Goal: Task Accomplishment & Management: Manage account settings

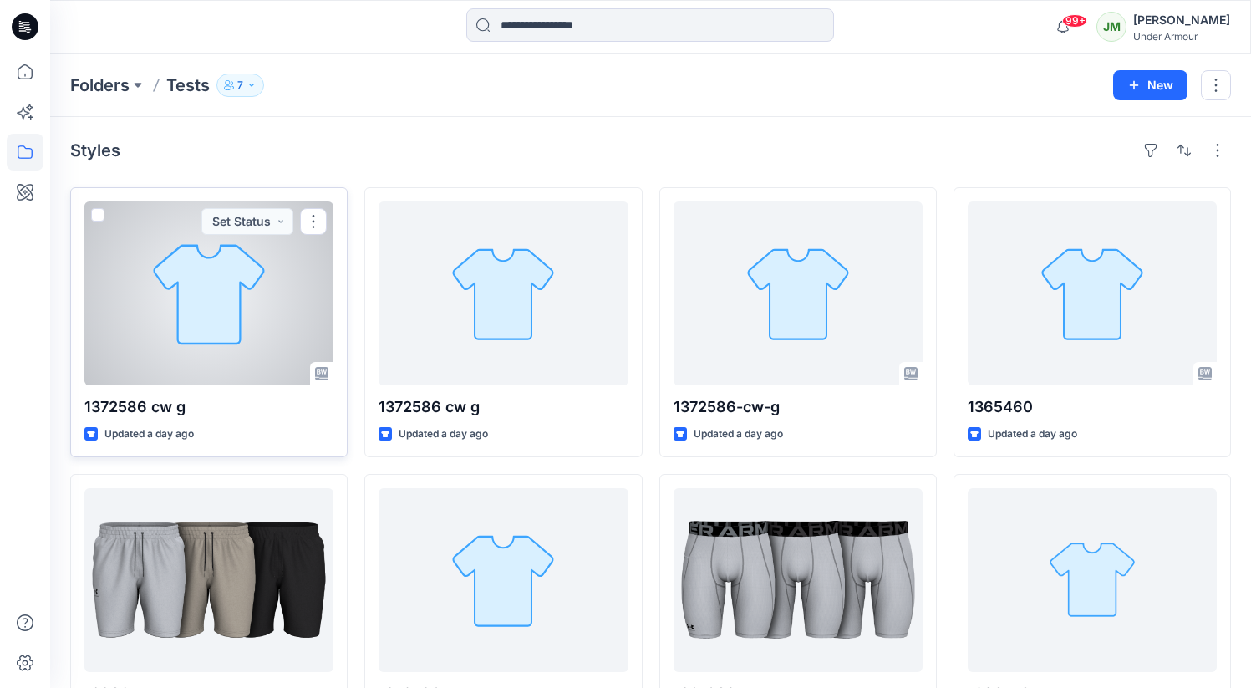
click at [96, 221] on span at bounding box center [97, 214] width 13 height 13
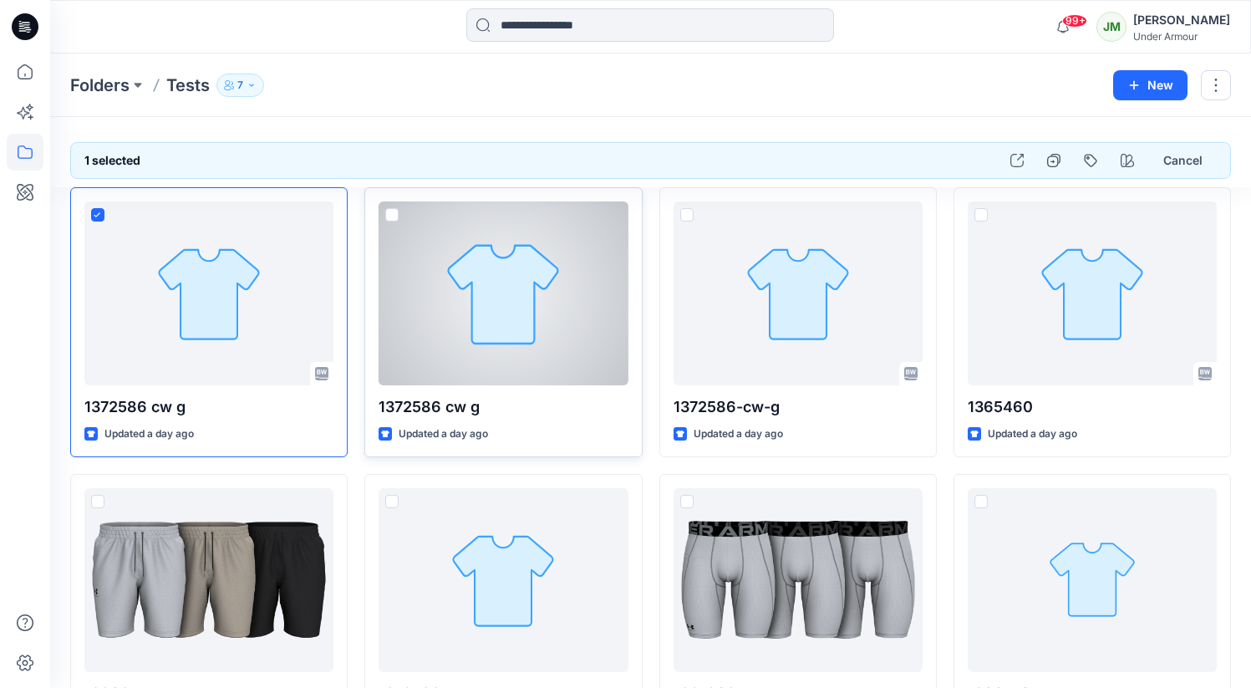
click at [385, 215] on span at bounding box center [391, 214] width 13 height 13
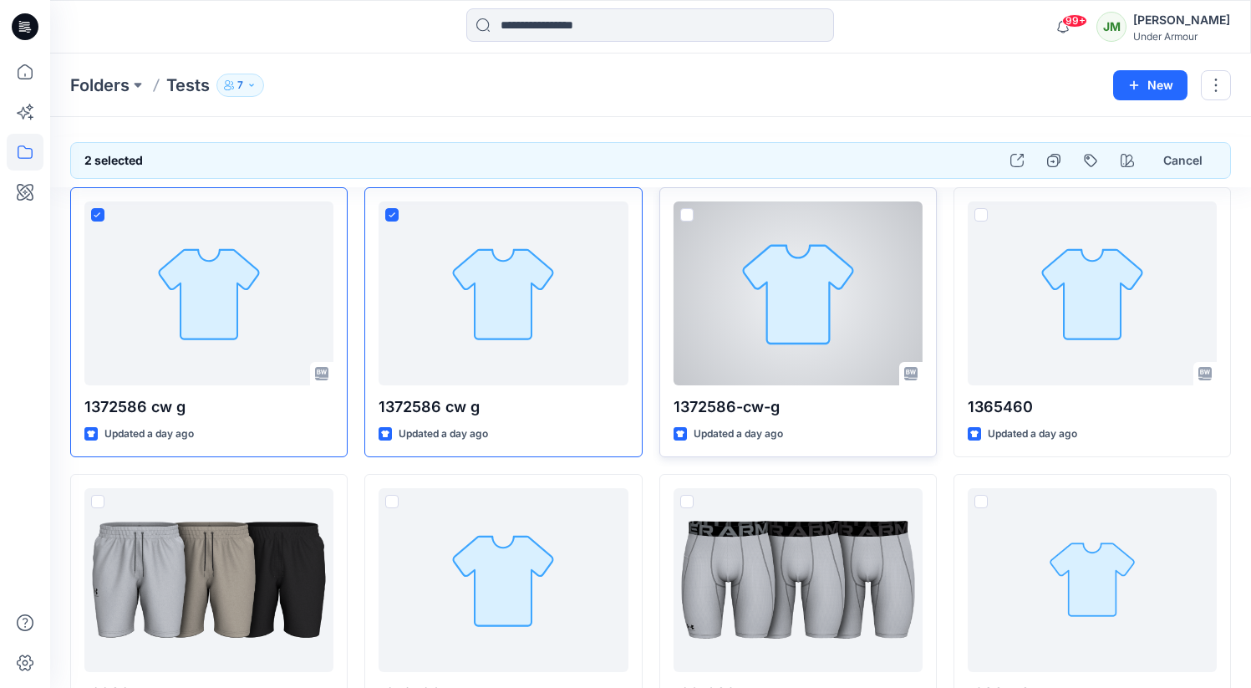
click at [687, 216] on span at bounding box center [686, 214] width 13 height 13
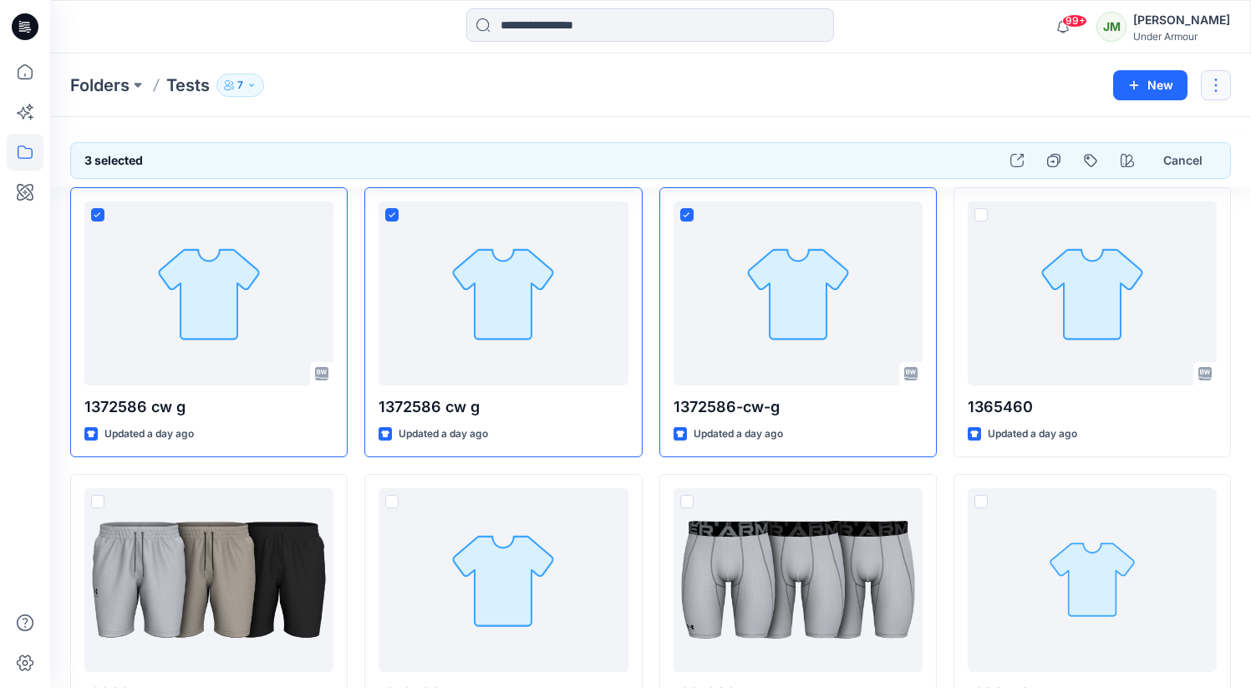
click at [1222, 84] on button "button" at bounding box center [1216, 85] width 30 height 30
click at [957, 79] on div "Folders Tests 7" at bounding box center [585, 85] width 1030 height 23
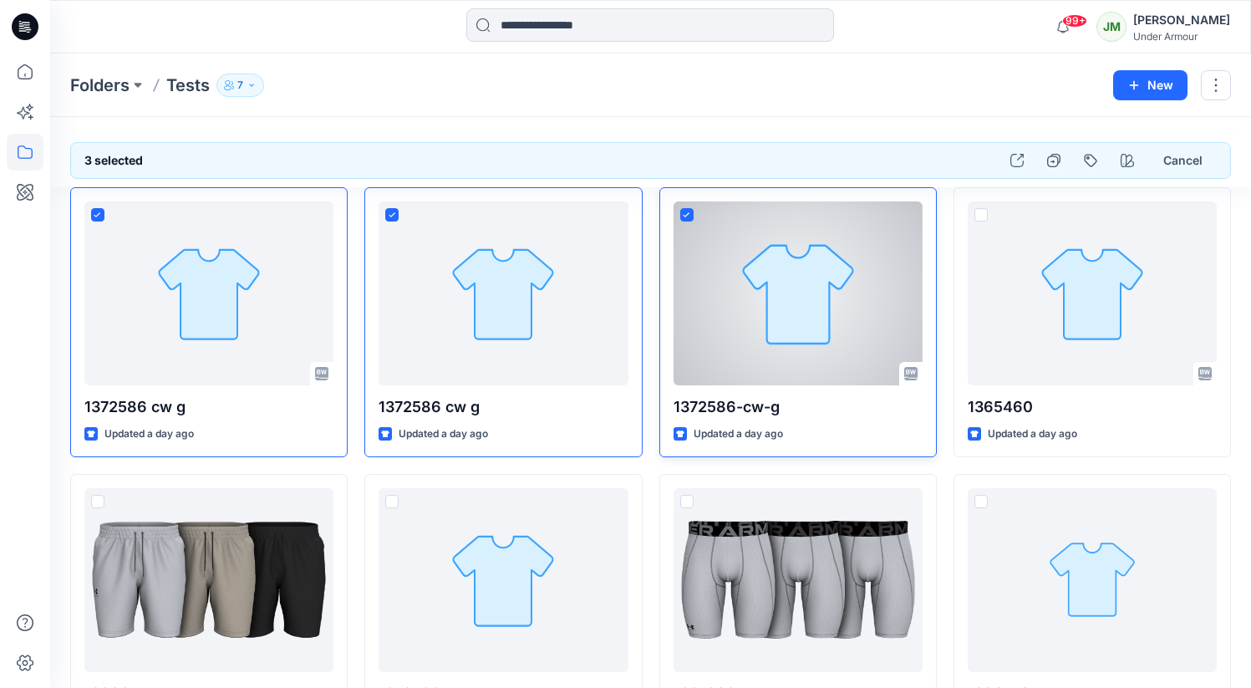
click at [686, 214] on icon at bounding box center [687, 215] width 8 height 6
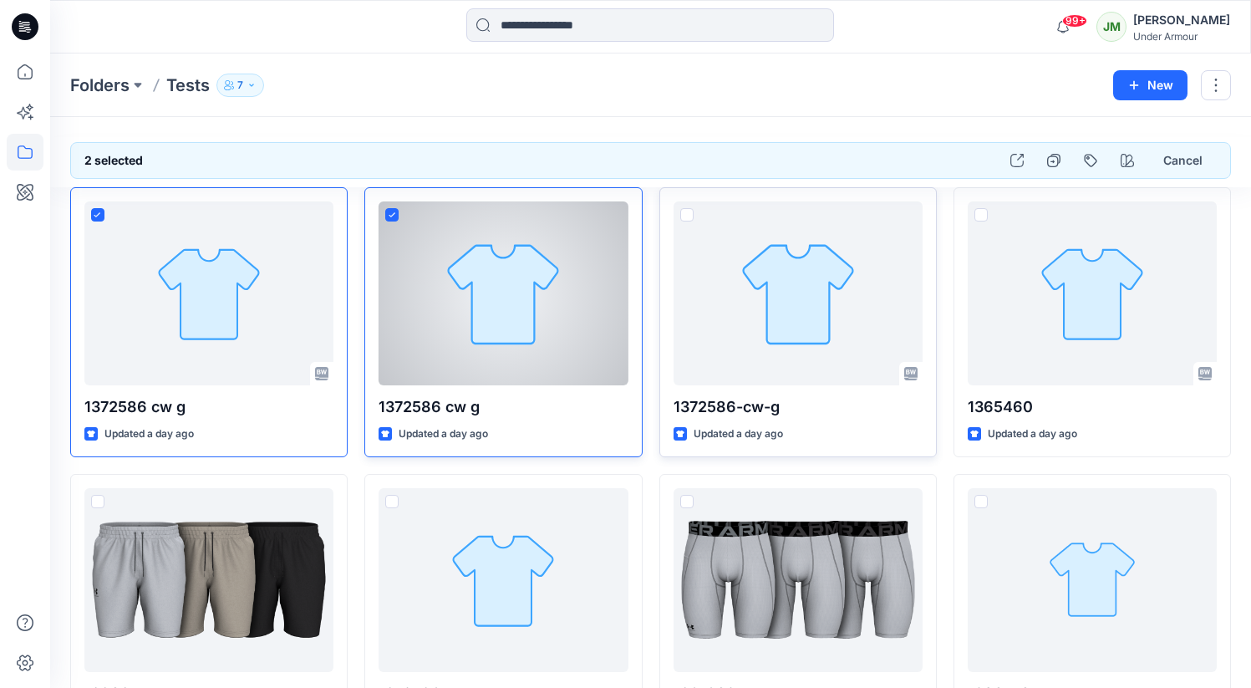
click at [383, 214] on div at bounding box center [503, 293] width 249 height 184
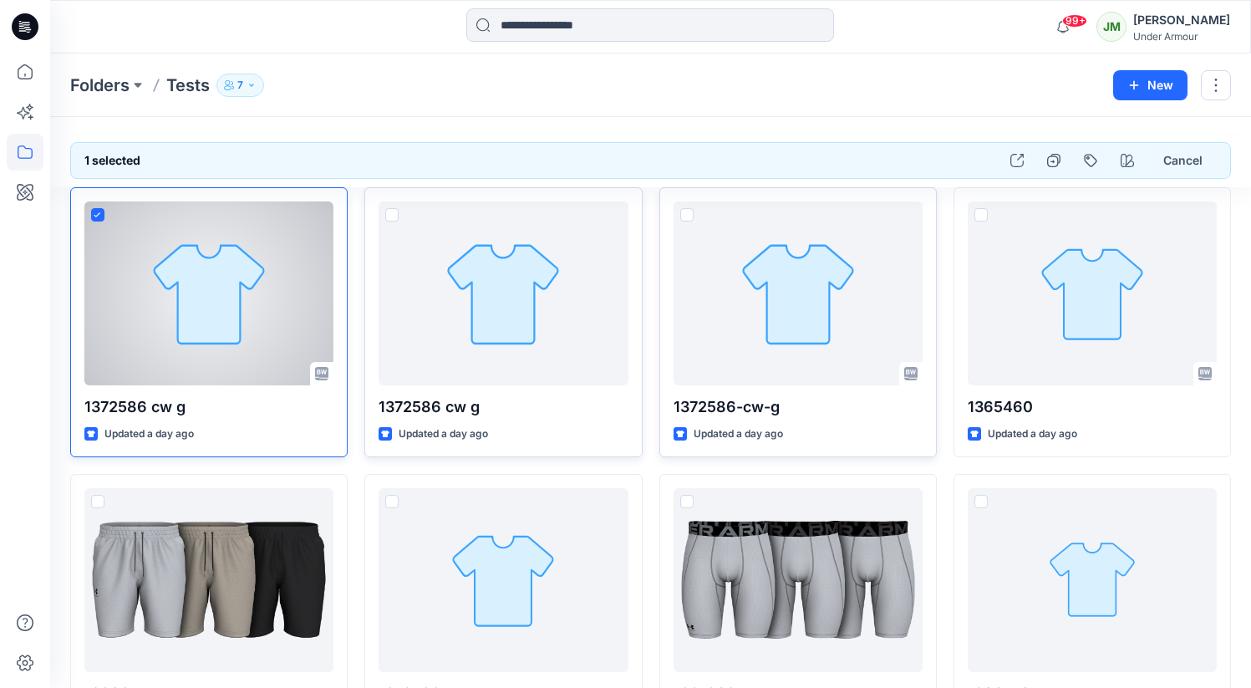
click at [95, 212] on icon at bounding box center [98, 215] width 8 height 6
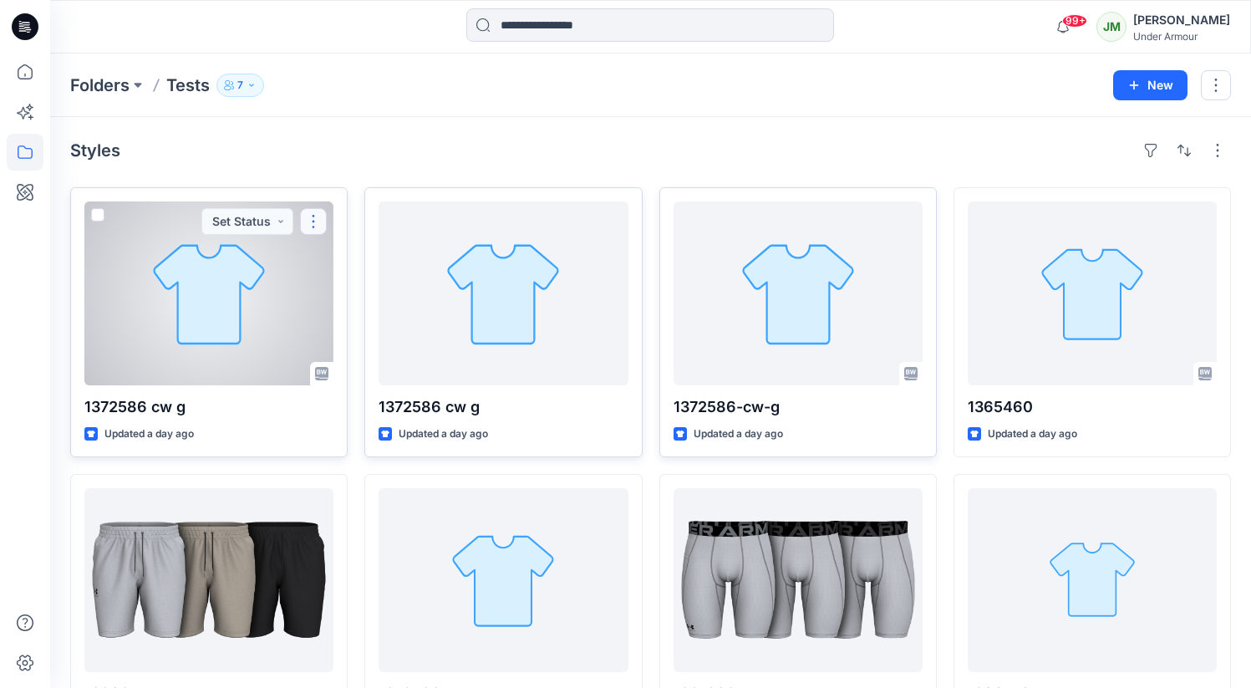
click at [314, 221] on button "button" at bounding box center [313, 221] width 27 height 27
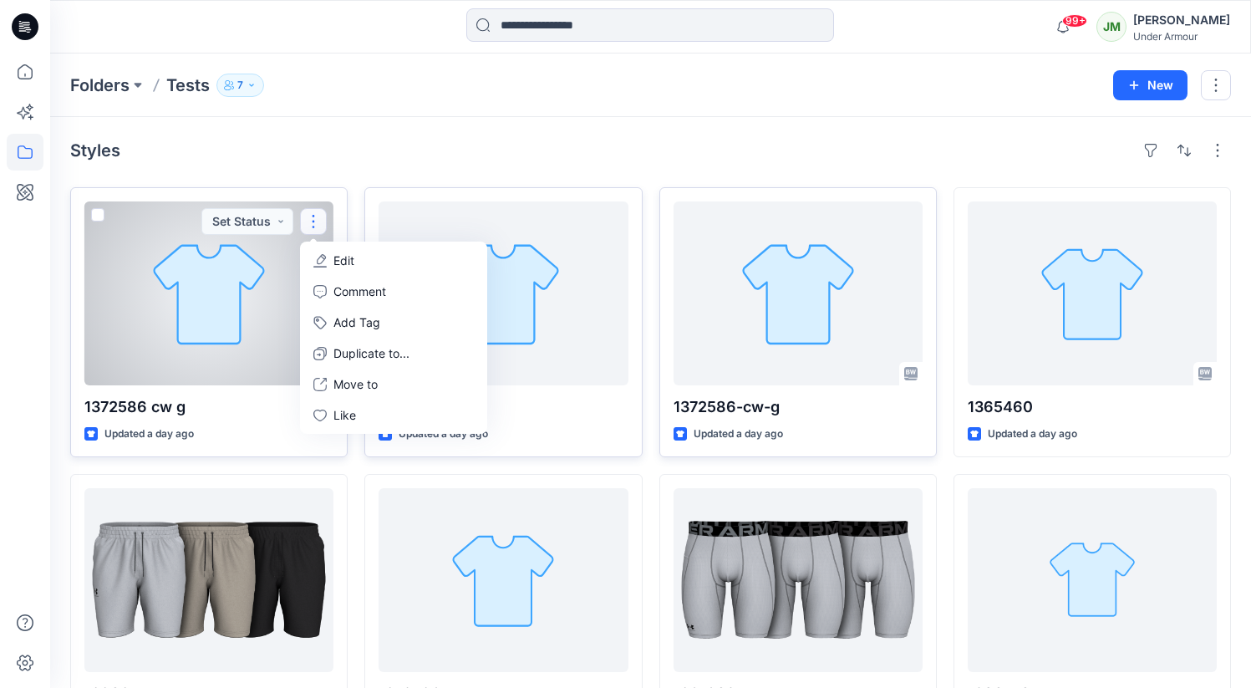
click at [211, 284] on div at bounding box center [208, 293] width 249 height 184
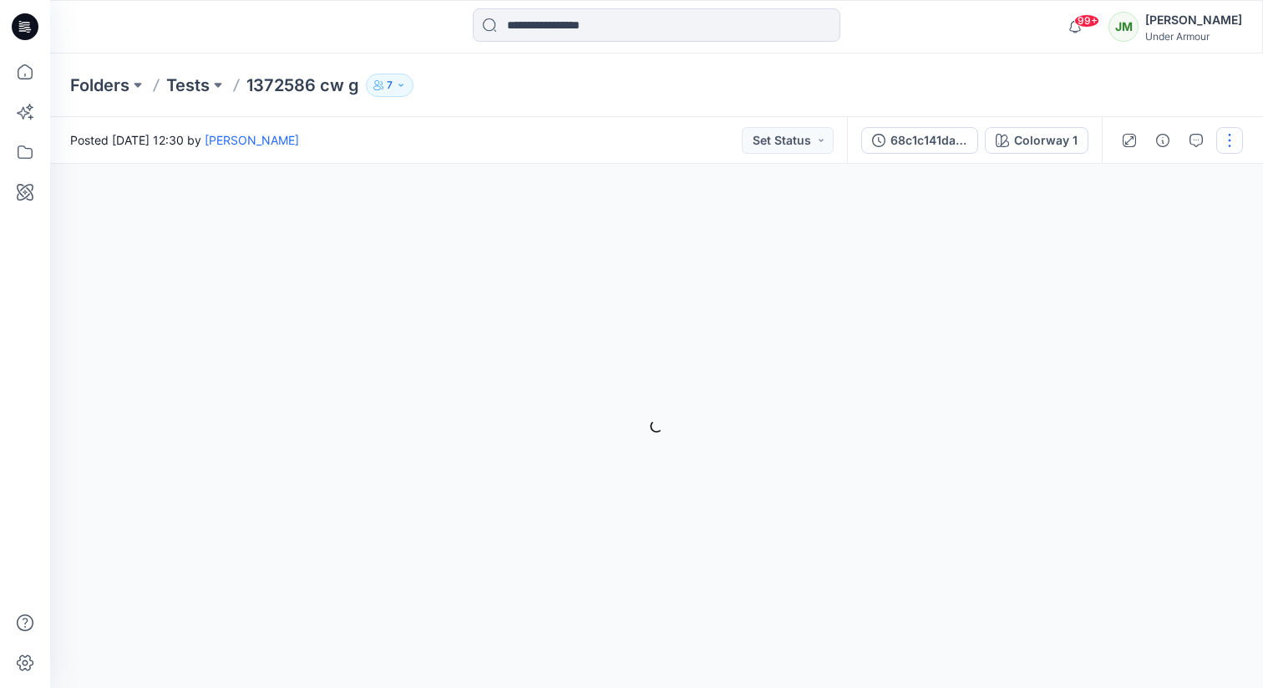
click at [1232, 135] on button "button" at bounding box center [1230, 140] width 27 height 27
click at [1158, 144] on icon "button" at bounding box center [1162, 140] width 13 height 13
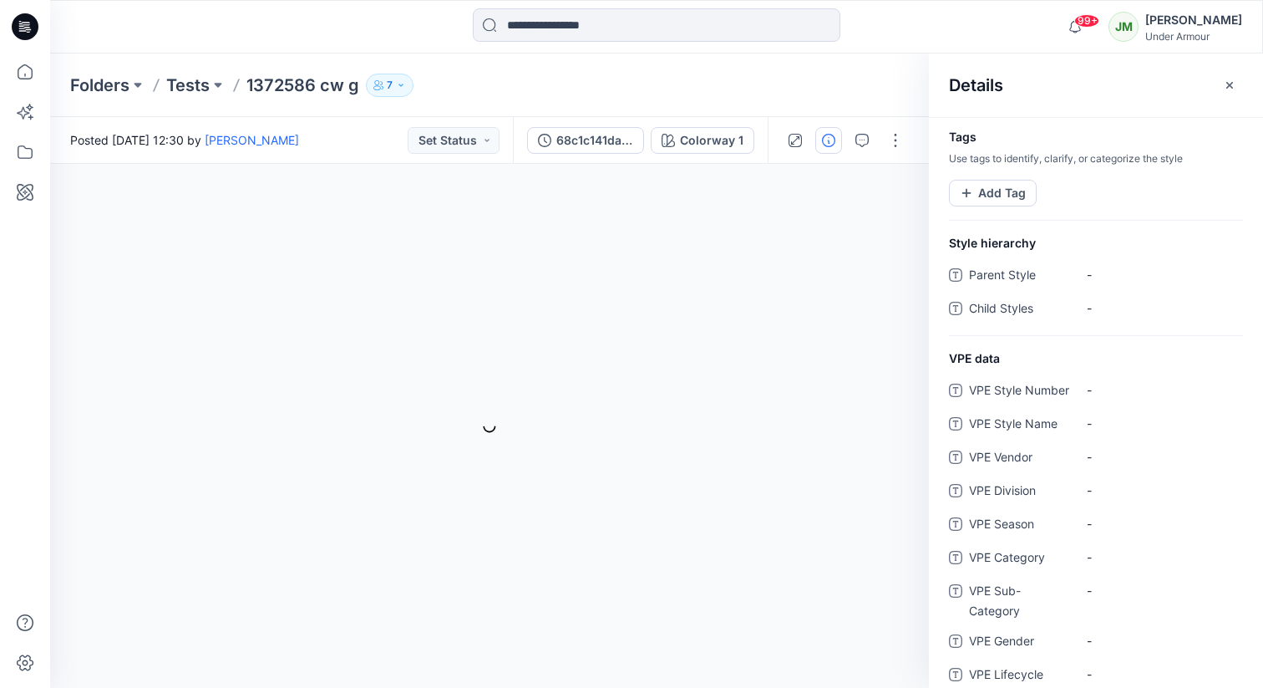
click at [851, 94] on div "Folders Tests 1372586 cw g 7" at bounding box center [591, 85] width 1043 height 23
click at [1235, 80] on icon "button" at bounding box center [1229, 85] width 13 height 13
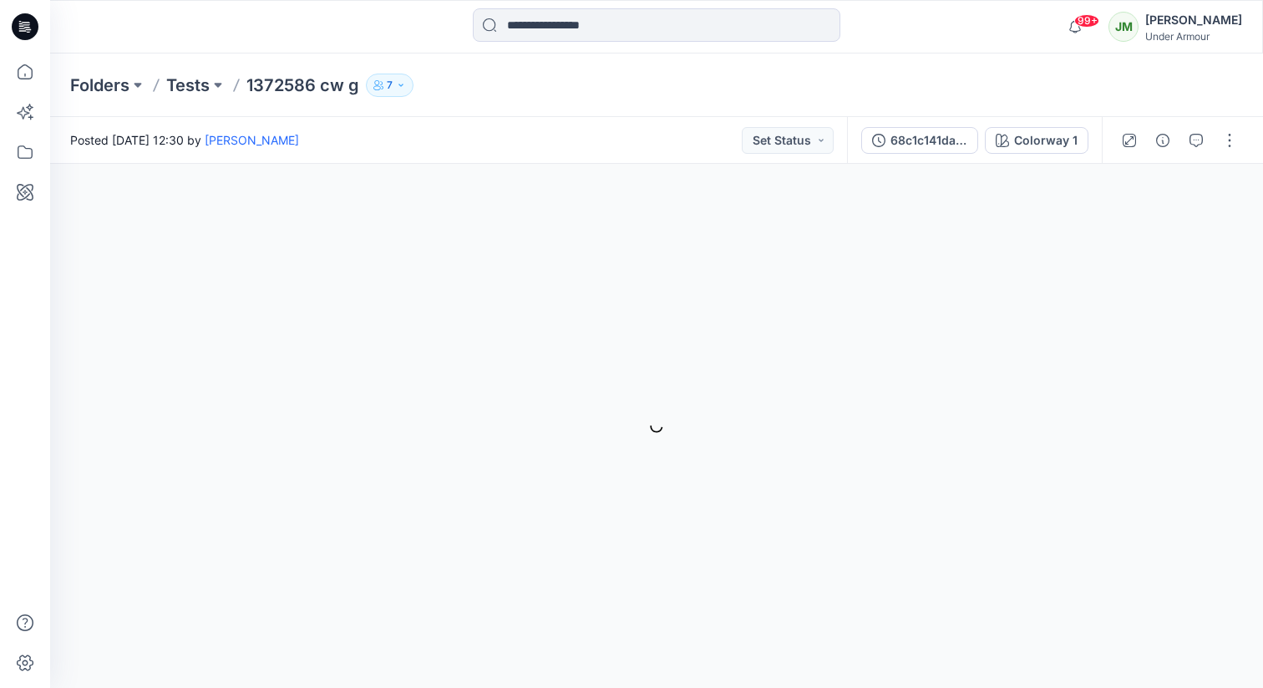
click at [1216, 136] on div at bounding box center [1179, 140] width 155 height 47
click at [1222, 135] on button "button" at bounding box center [1230, 140] width 27 height 27
click at [181, 84] on p "Tests" at bounding box center [187, 85] width 43 height 23
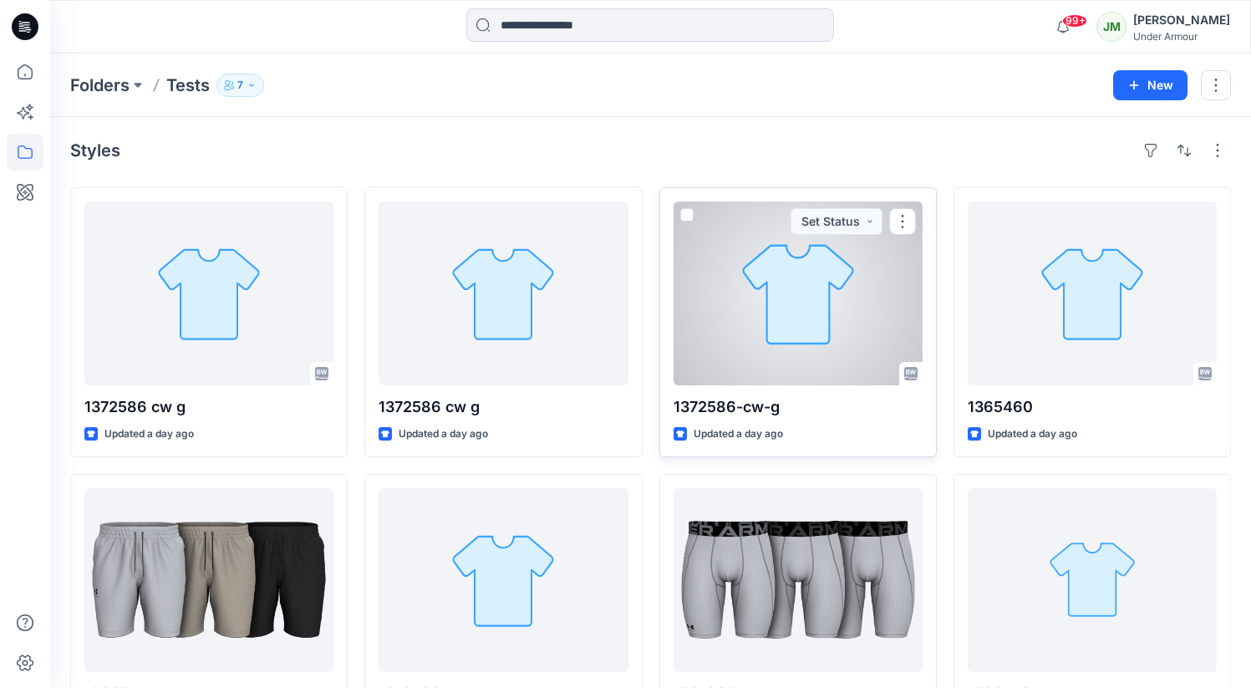
click at [756, 295] on div at bounding box center [797, 293] width 249 height 184
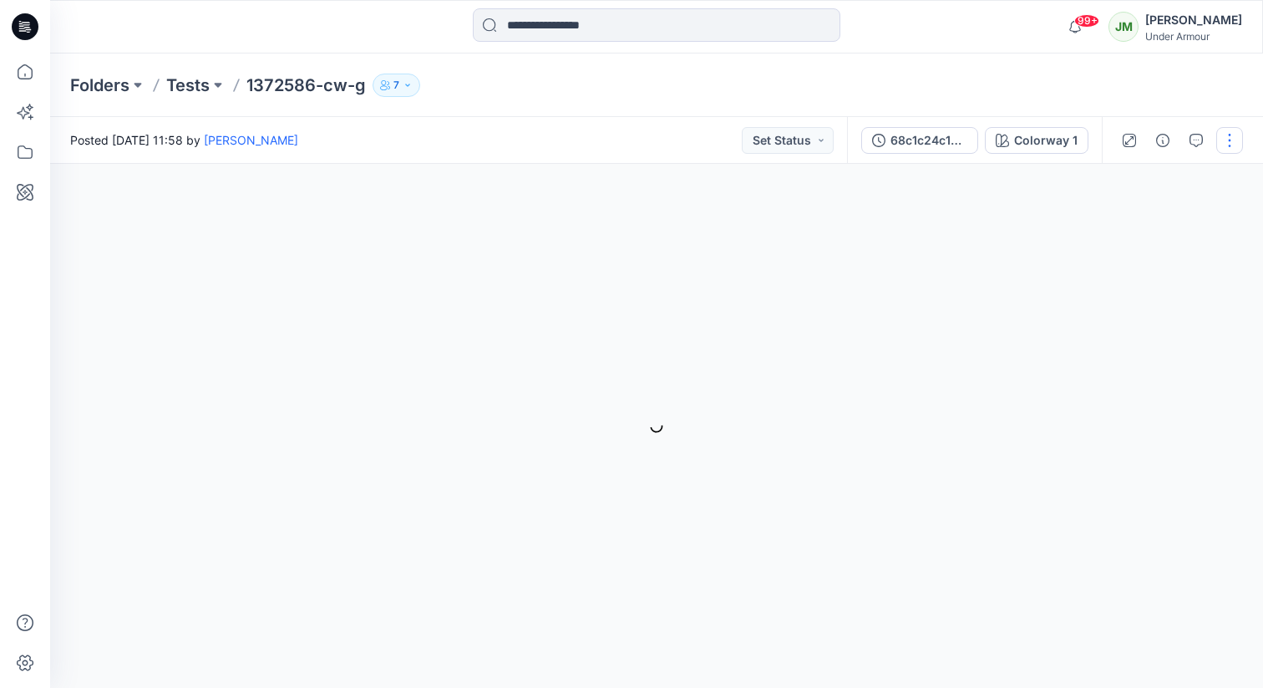
click at [1236, 142] on button "button" at bounding box center [1230, 140] width 27 height 27
drag, startPoint x: 612, startPoint y: 85, endPoint x: 518, endPoint y: 77, distance: 94.0
click at [609, 84] on div "Folders Tests 1372586-cw-g 7" at bounding box center [591, 85] width 1043 height 23
click at [180, 83] on p "Tests" at bounding box center [187, 85] width 43 height 23
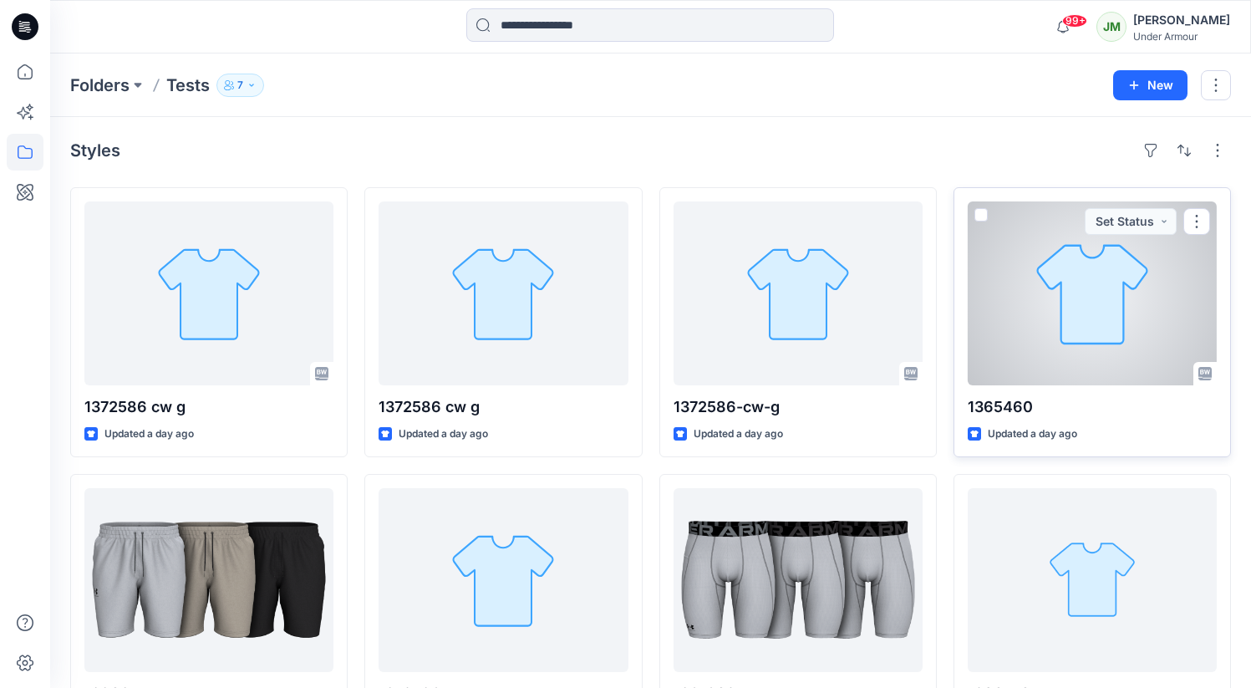
click at [1005, 292] on div at bounding box center [1092, 293] width 249 height 184
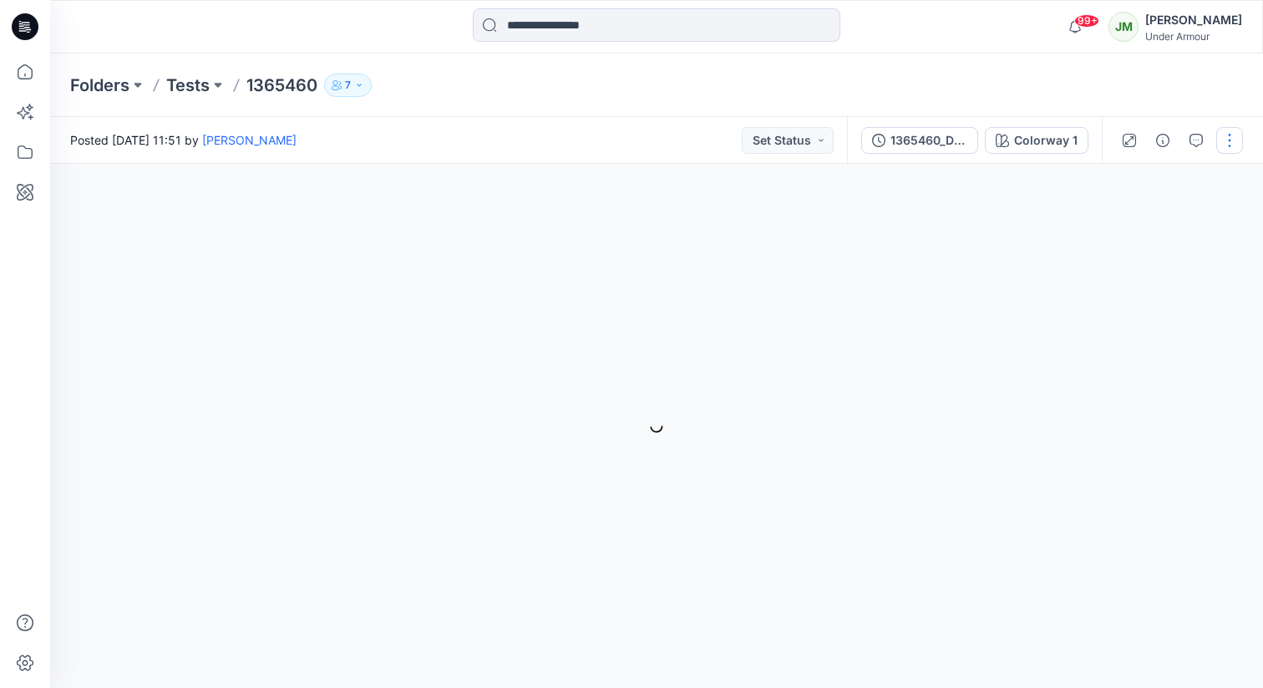
click at [1227, 130] on button "button" at bounding box center [1230, 140] width 27 height 27
click at [195, 88] on p "Tests" at bounding box center [187, 85] width 43 height 23
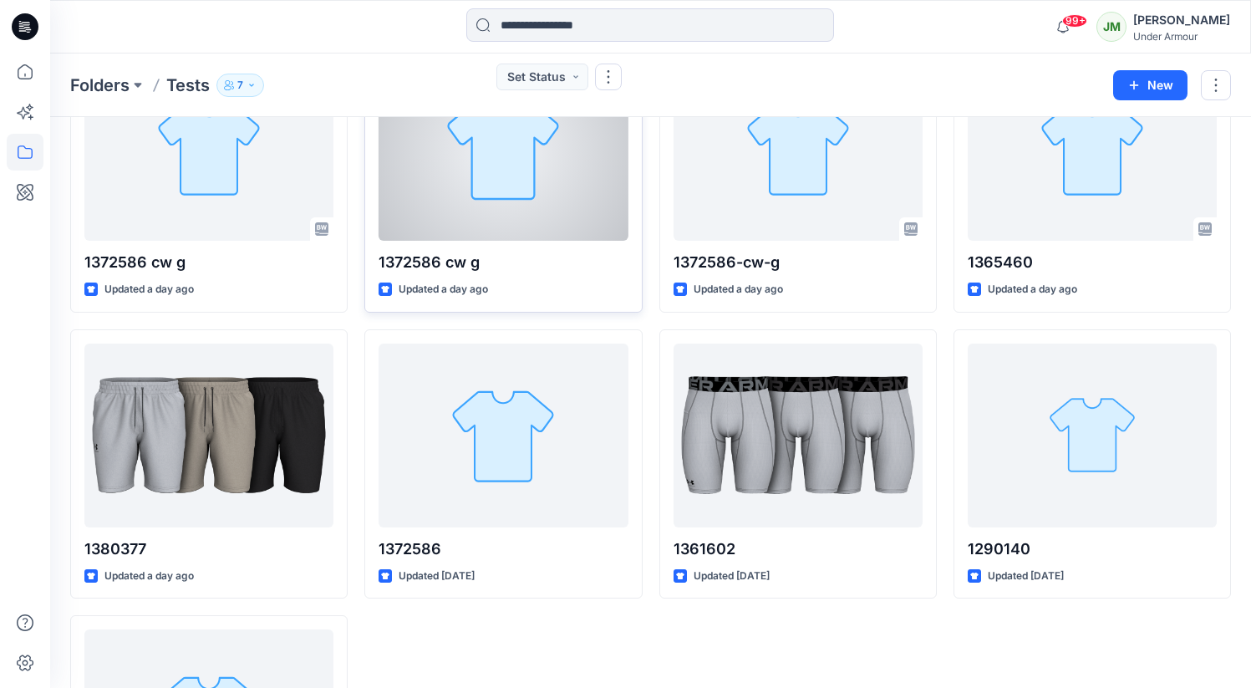
scroll to position [145, 0]
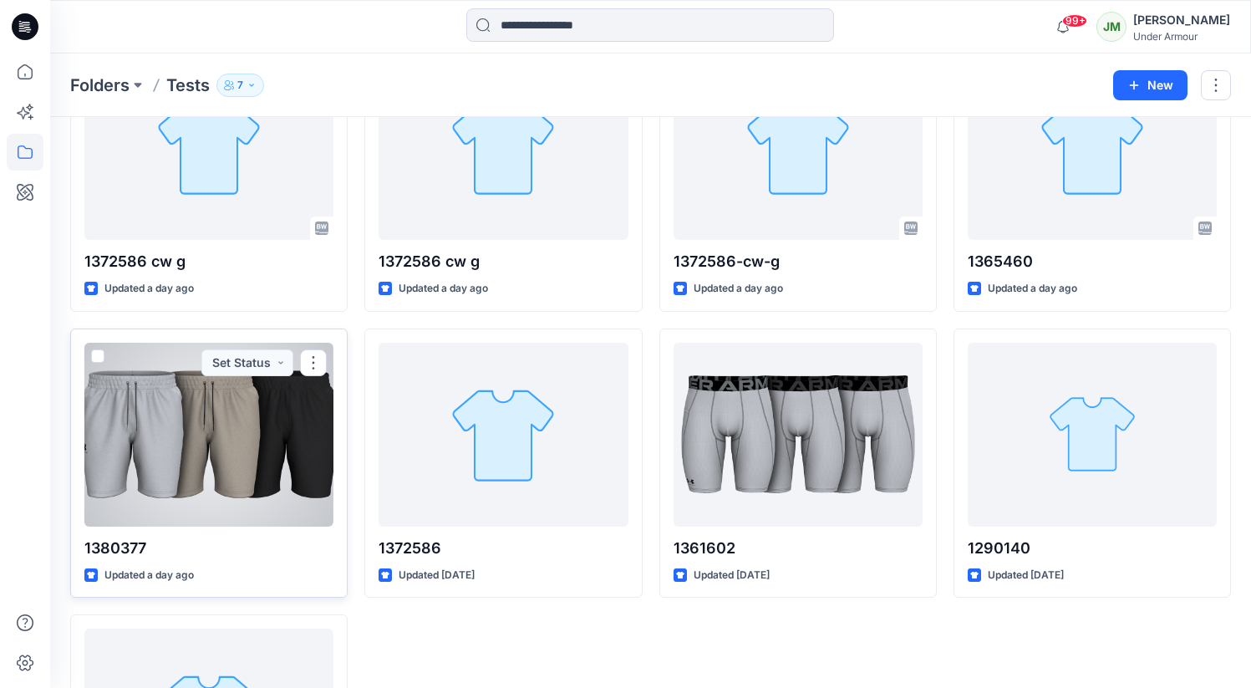
click at [243, 429] on div at bounding box center [208, 435] width 249 height 184
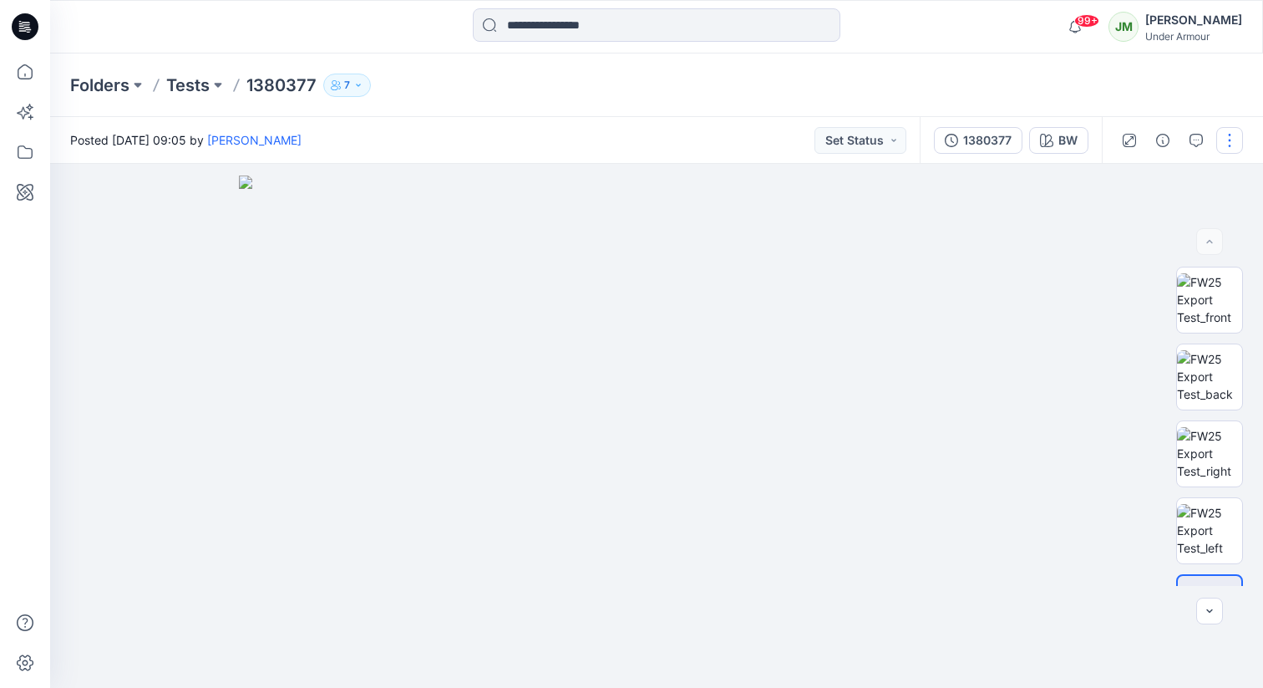
click at [1237, 137] on button "button" at bounding box center [1230, 140] width 27 height 27
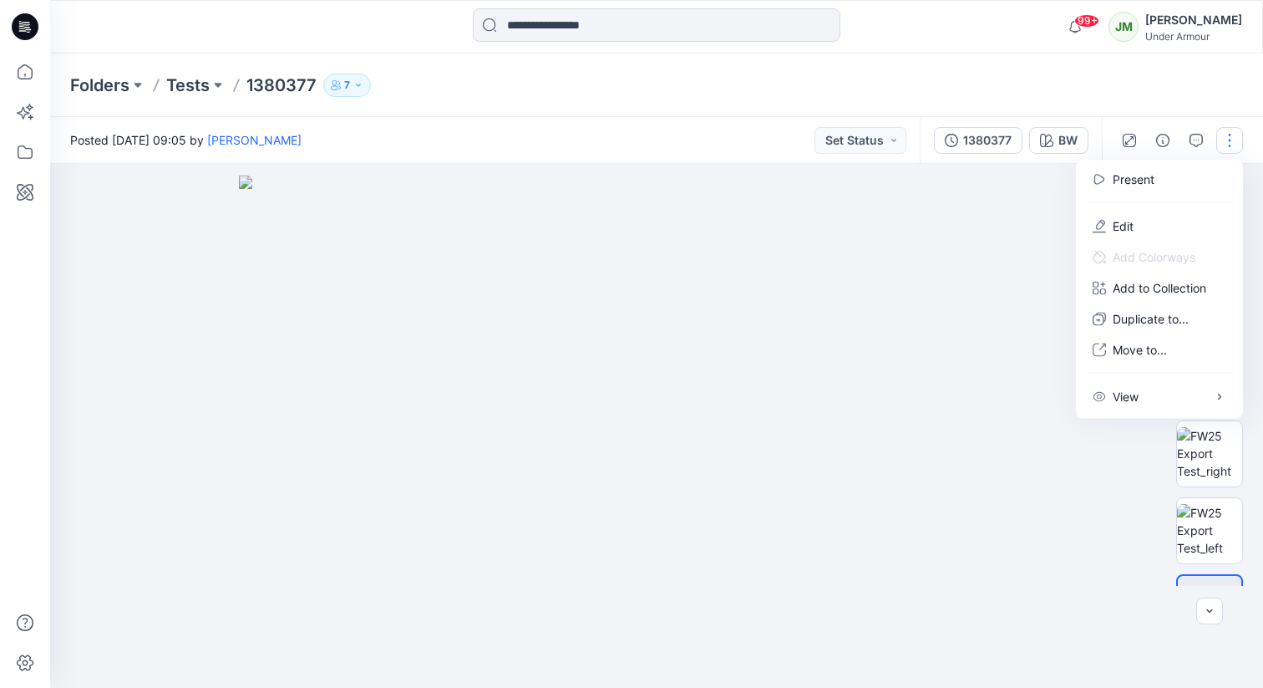
click at [1222, 133] on button "button" at bounding box center [1230, 140] width 27 height 27
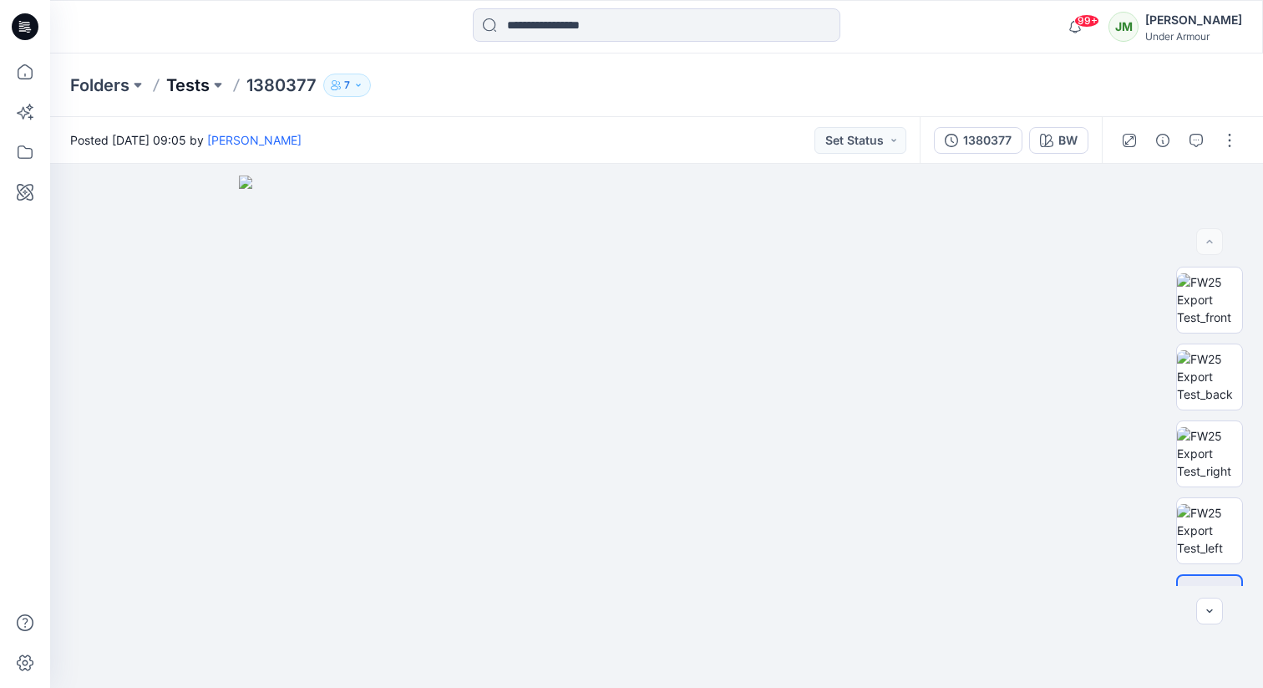
click at [186, 86] on p "Tests" at bounding box center [187, 85] width 43 height 23
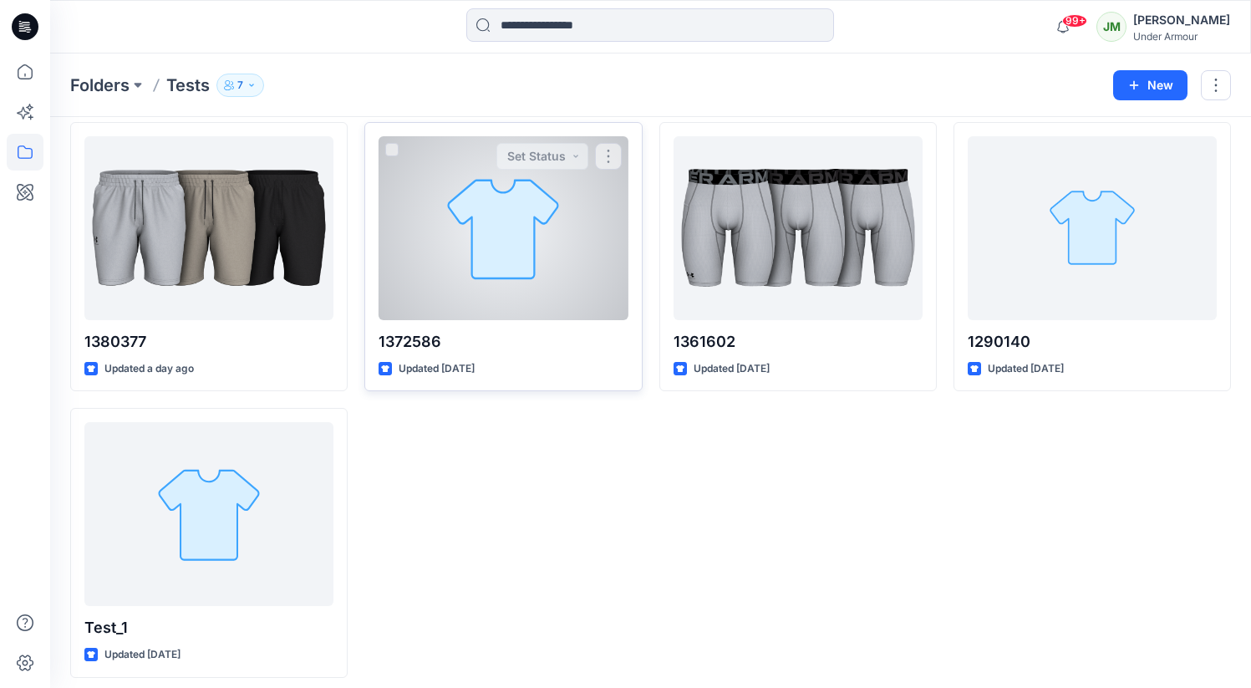
scroll to position [361, 0]
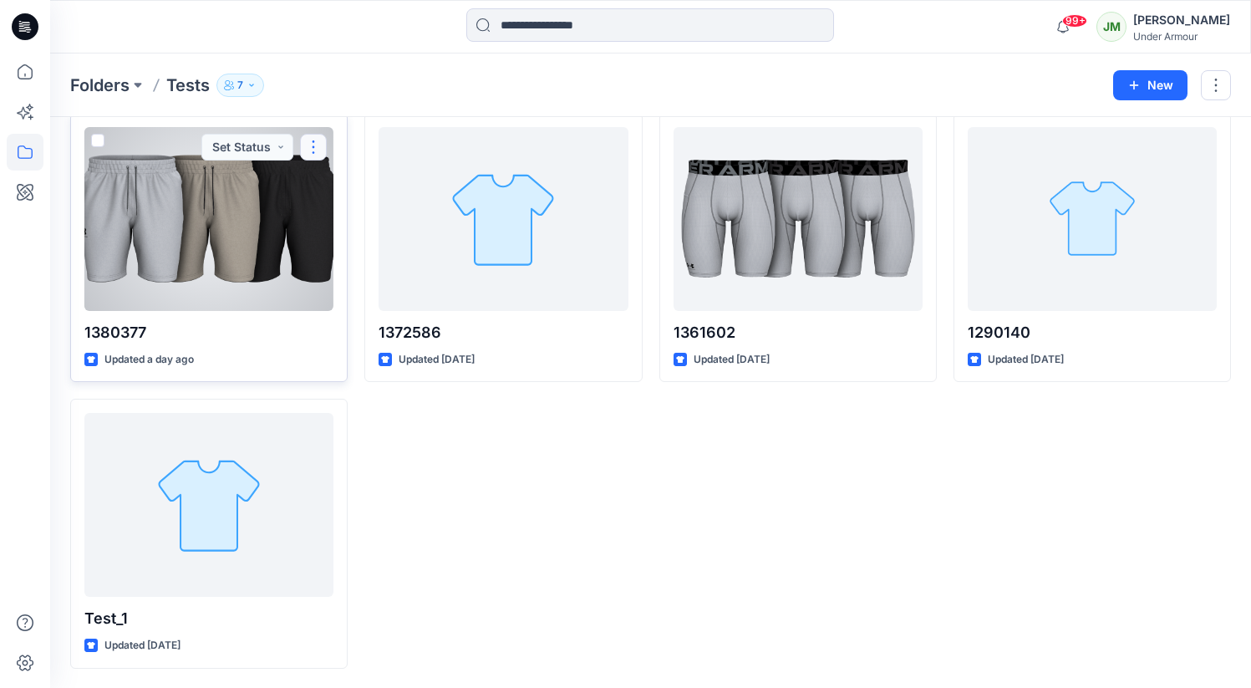
click at [316, 150] on button "button" at bounding box center [313, 147] width 27 height 27
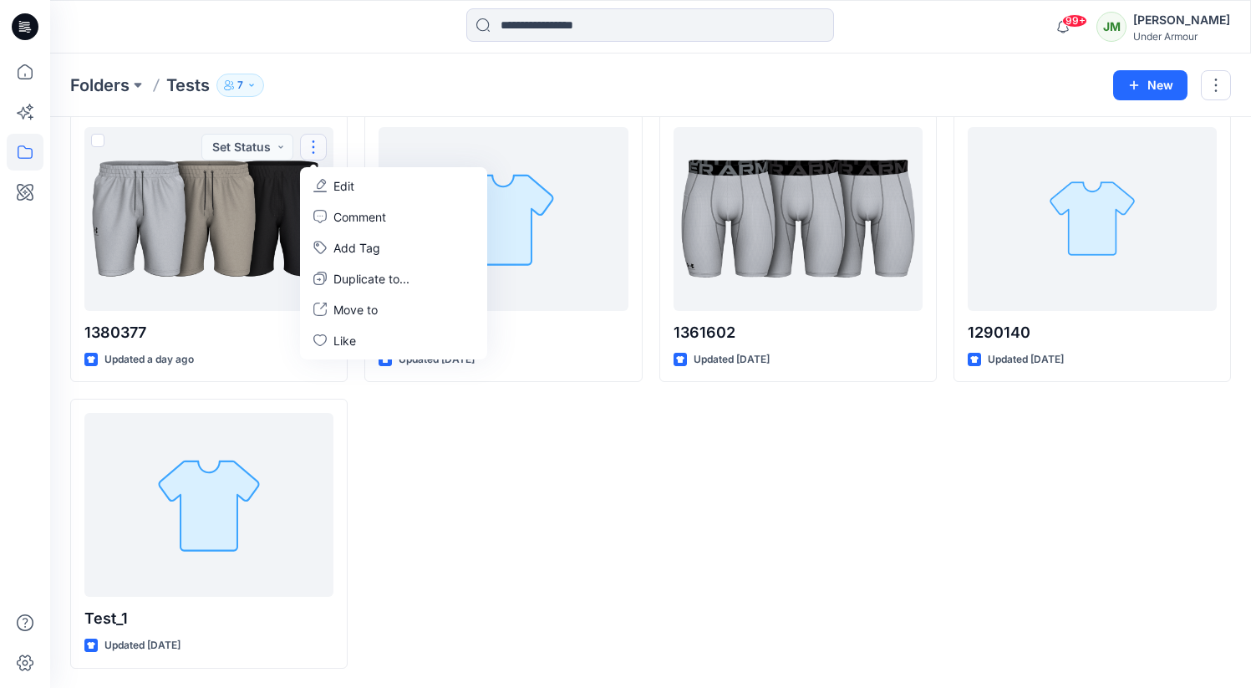
click at [388, 110] on div "Folders Tests 7 New" at bounding box center [650, 85] width 1201 height 64
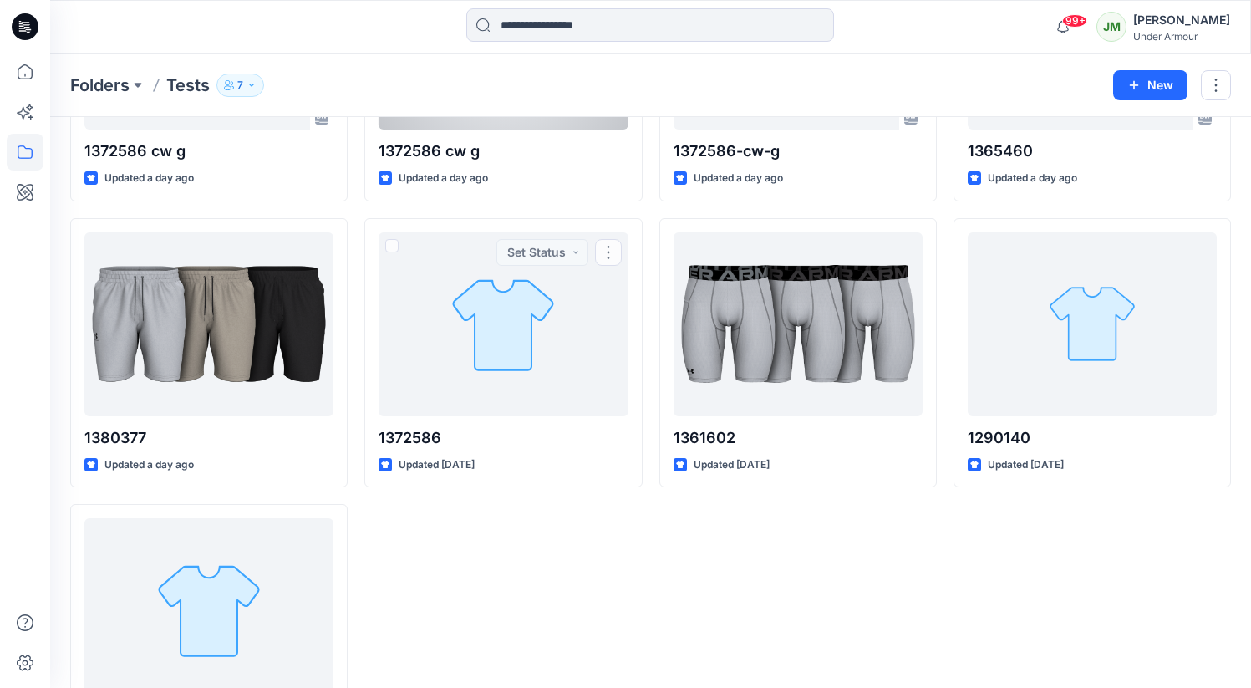
scroll to position [40, 0]
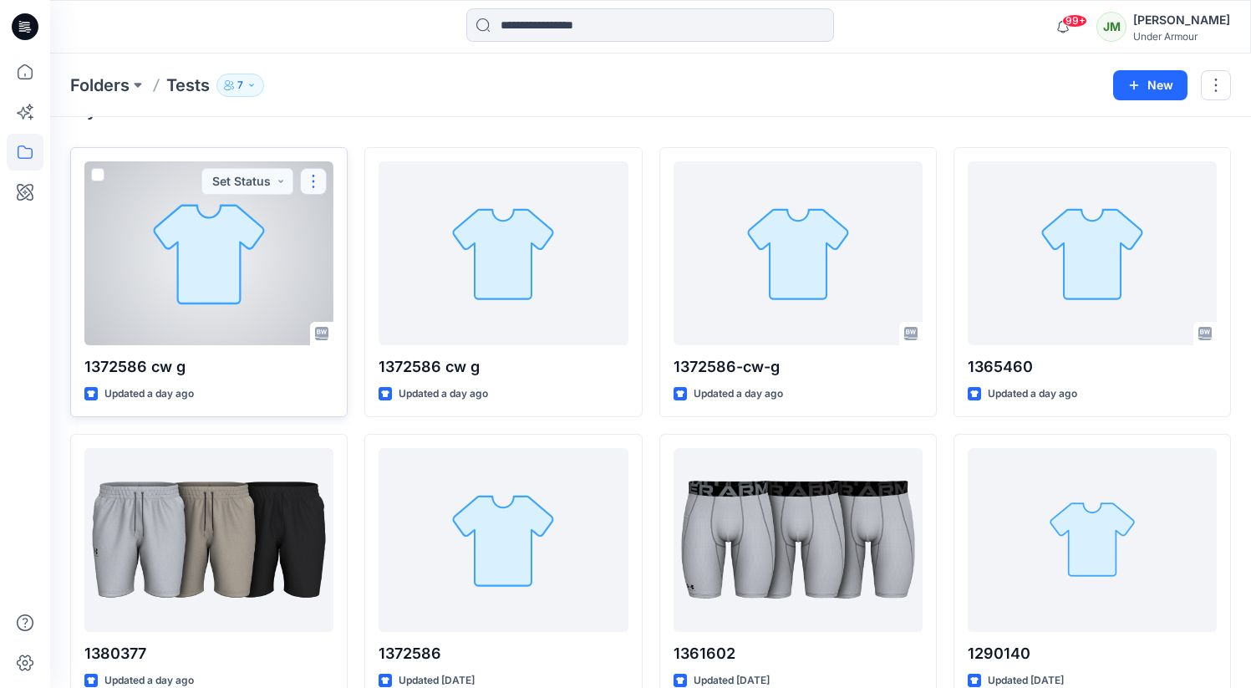
click at [312, 188] on button "button" at bounding box center [313, 181] width 27 height 27
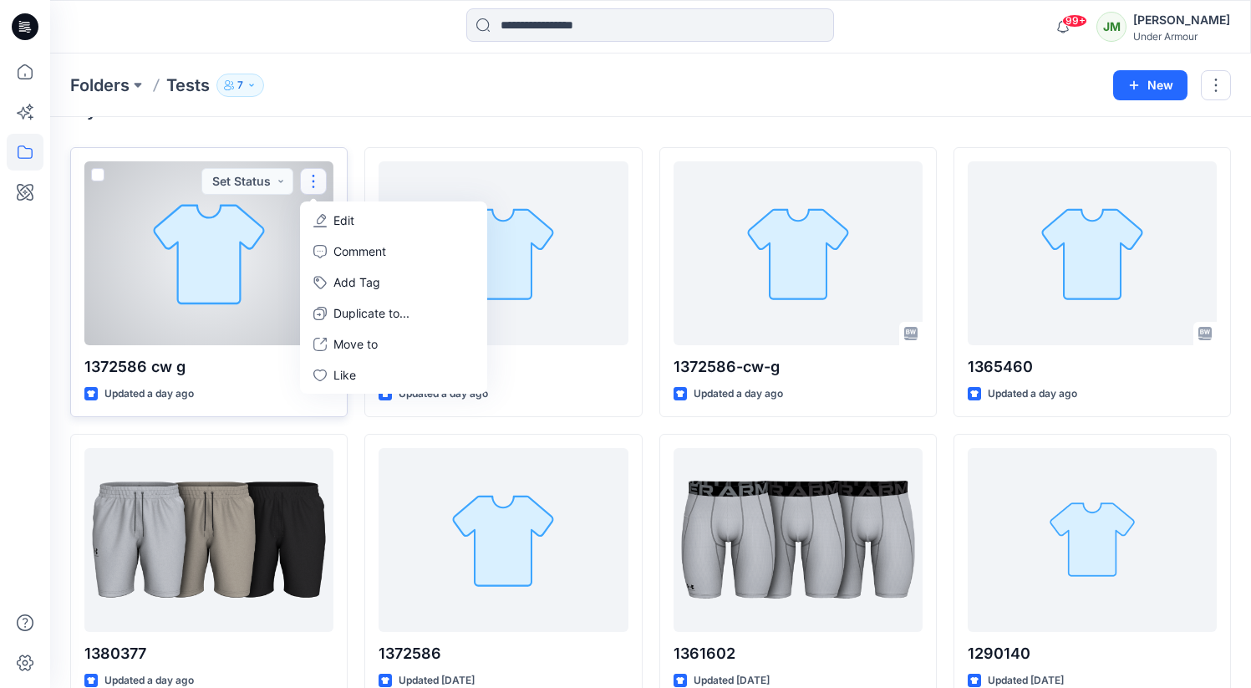
click at [362, 223] on button "Edit" at bounding box center [393, 220] width 180 height 31
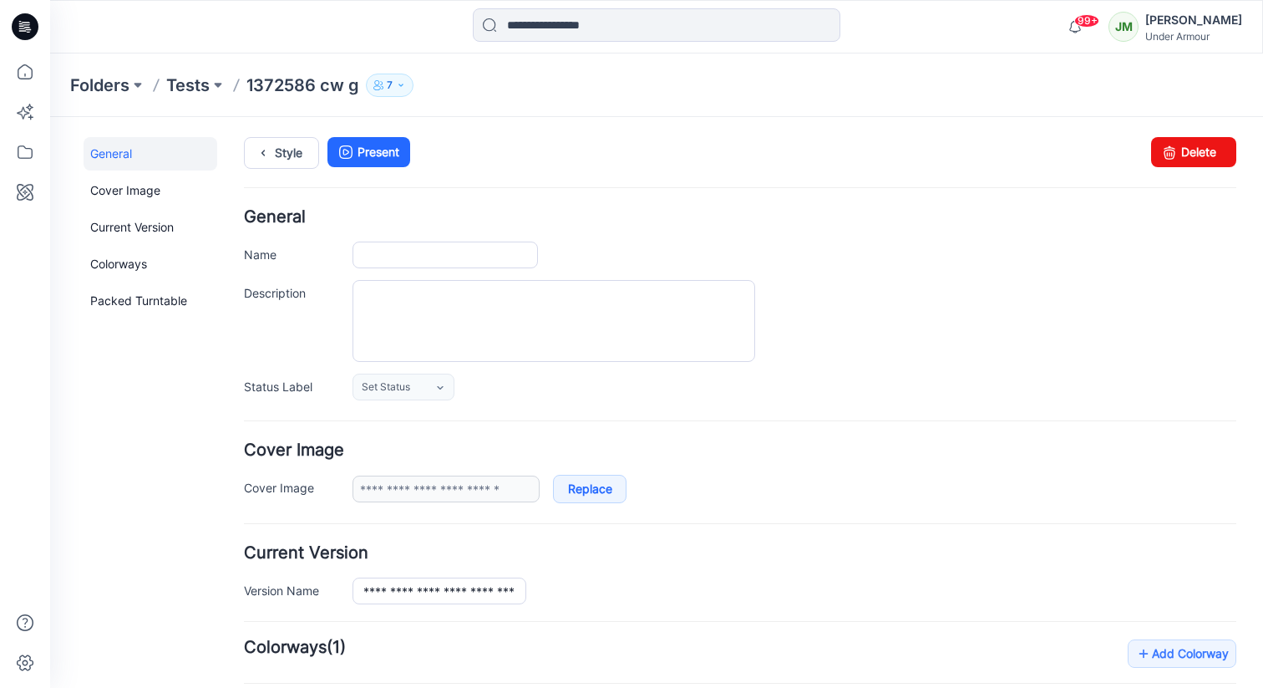
type input "**********"
click at [1161, 148] on icon at bounding box center [1169, 152] width 23 height 30
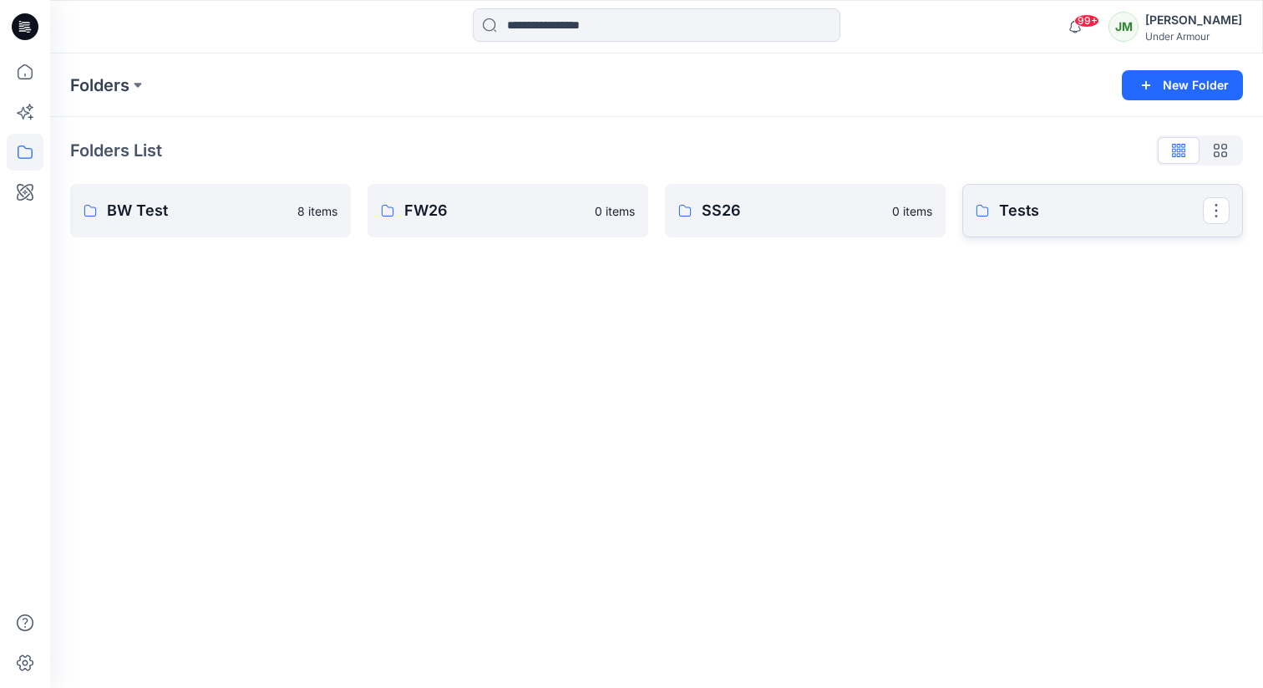
click at [1042, 204] on p "Tests" at bounding box center [1101, 210] width 204 height 23
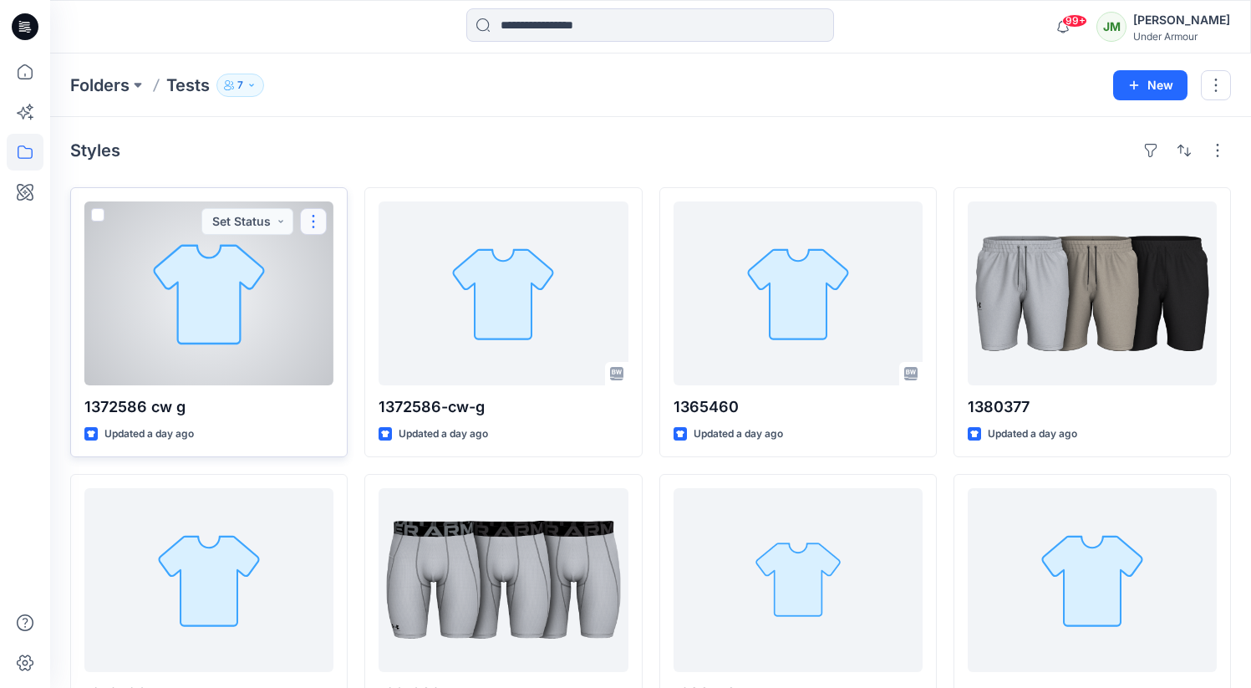
click at [318, 218] on button "button" at bounding box center [313, 221] width 27 height 27
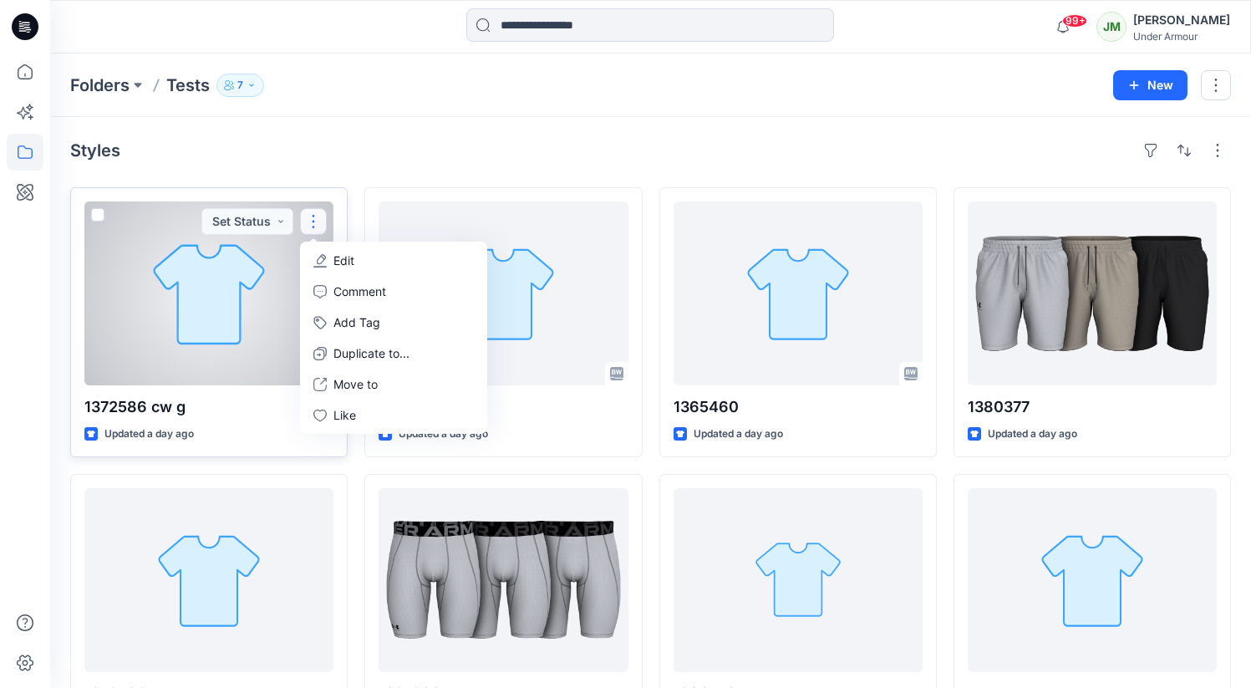
click at [343, 261] on p "Edit" at bounding box center [343, 261] width 21 height 18
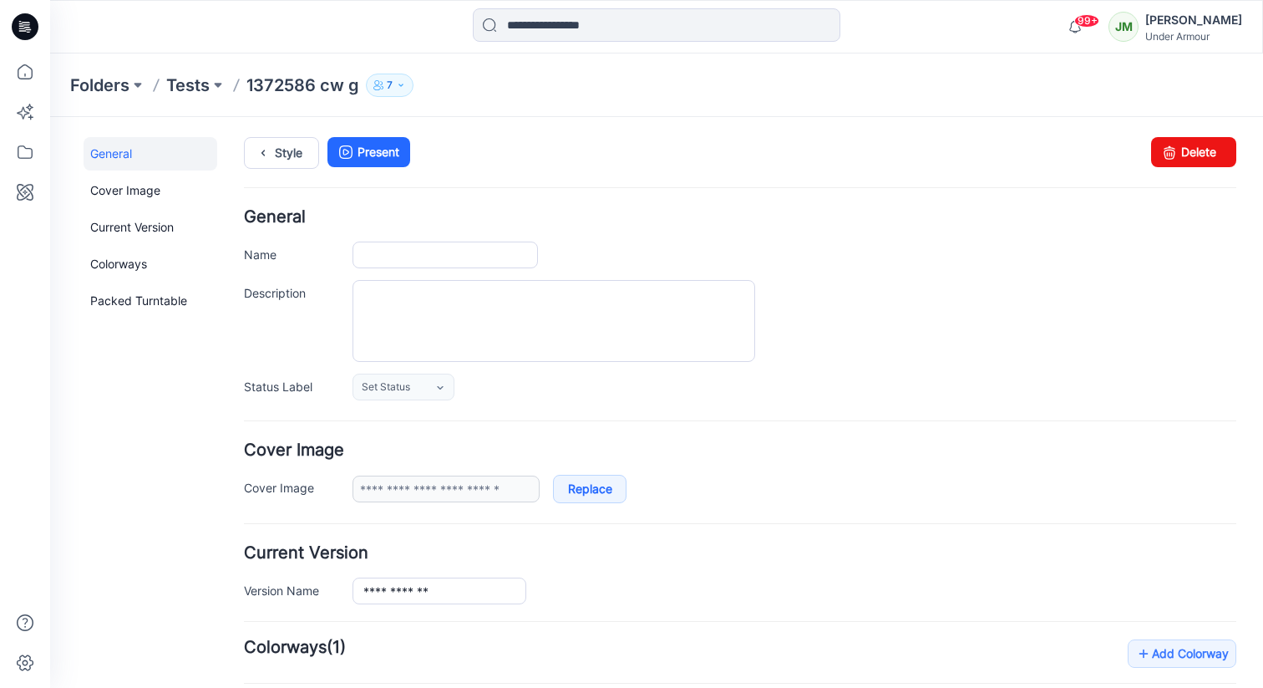
type input "**********"
click at [1178, 144] on link "Delete" at bounding box center [1193, 152] width 85 height 30
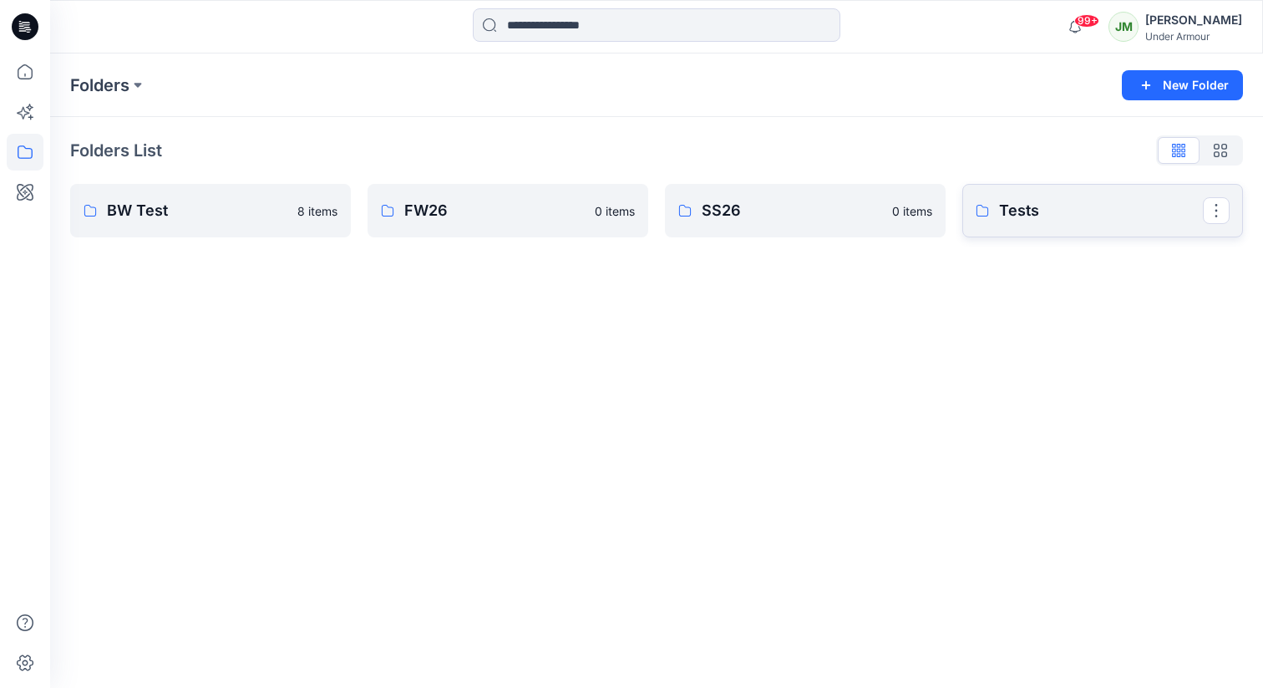
click at [1091, 199] on p "Tests" at bounding box center [1101, 210] width 204 height 23
